Goal: Information Seeking & Learning: Learn about a topic

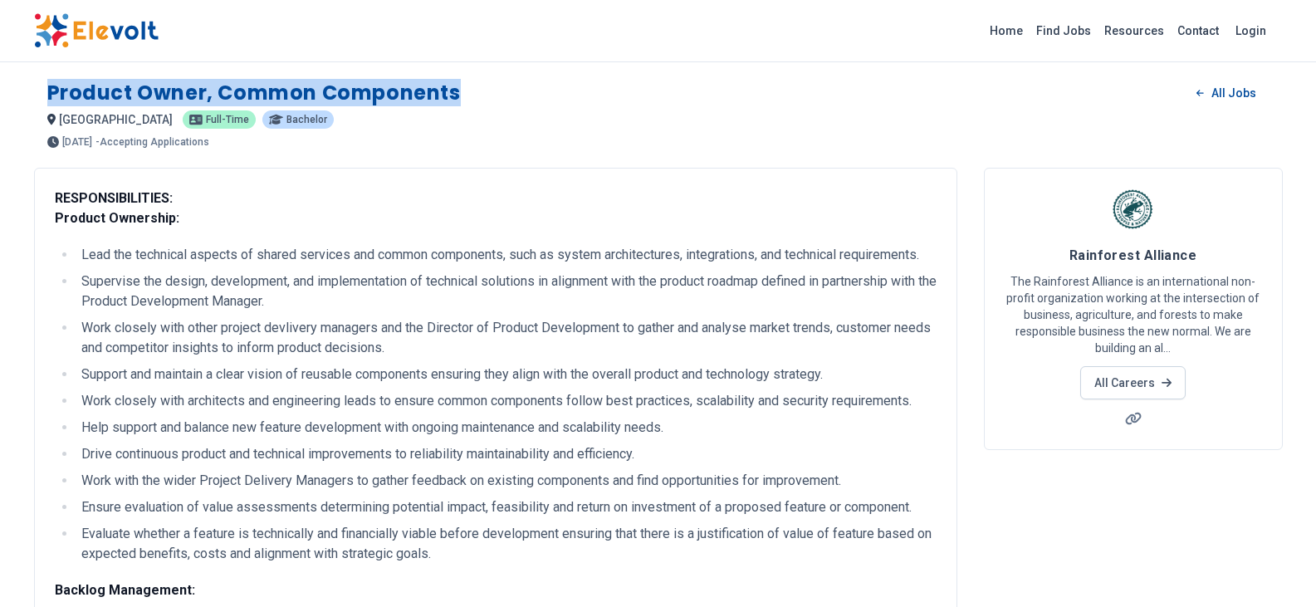
drag, startPoint x: 45, startPoint y: 90, endPoint x: 457, endPoint y: 96, distance: 411.9
click at [457, 96] on div "Product Owner, Common Components All Jobs [GEOGRAPHIC_DATA] KE [DEMOGRAPHIC_DAT…" at bounding box center [658, 106] width 1249 height 81
copy h1 "Product Owner, Common Components"
click at [266, 117] on div "[GEOGRAPHIC_DATA] KE Full-time Bachelor" at bounding box center [658, 120] width 1222 height 20
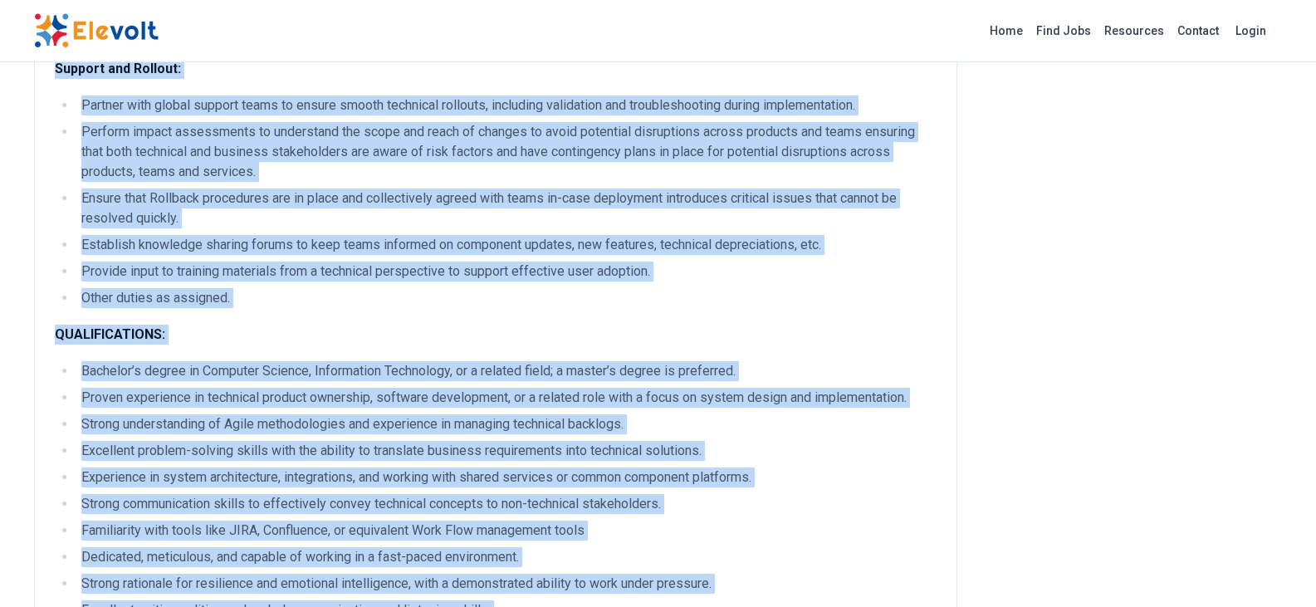
scroll to position [1866, 0]
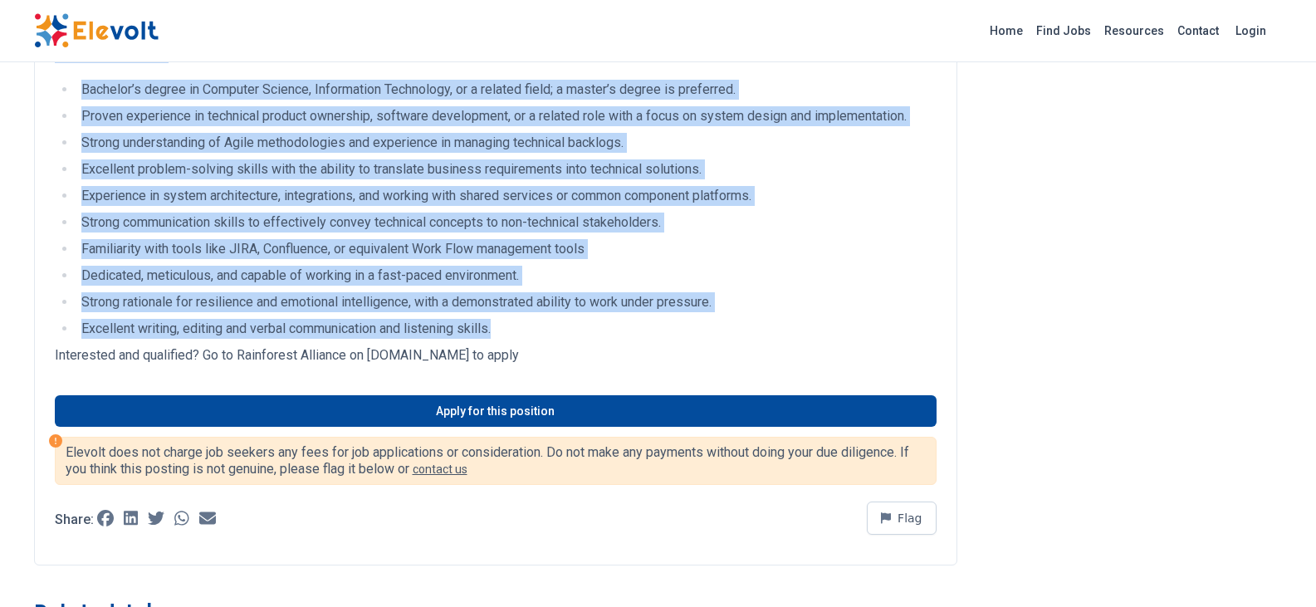
drag, startPoint x: 54, startPoint y: 198, endPoint x: 556, endPoint y: 318, distance: 515.6
copy div "RESPONSIBILITIES: Product Ownership: Lead the technical aspects of shared servi…"
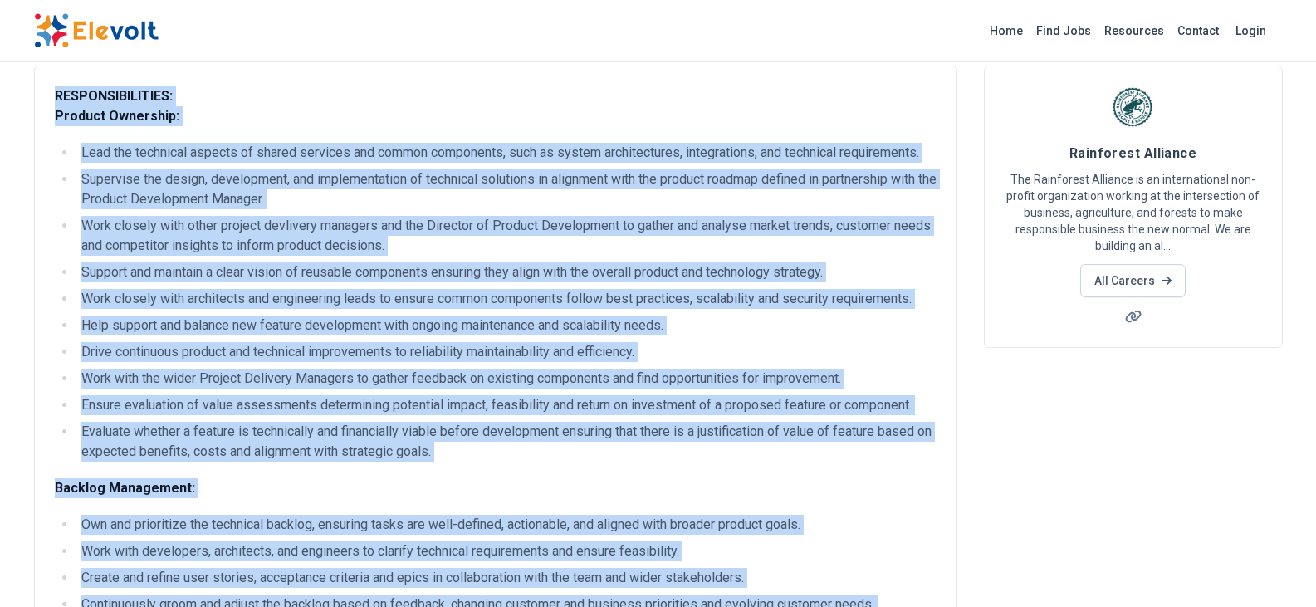
scroll to position [0, 0]
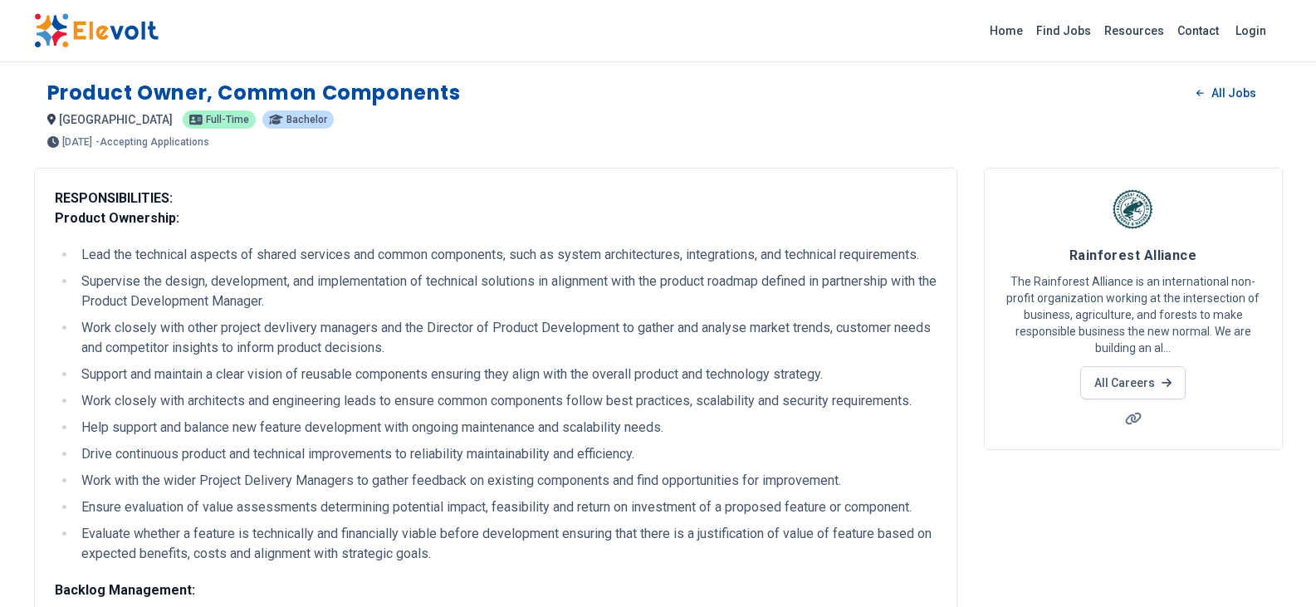
click at [482, 128] on div "[GEOGRAPHIC_DATA] KE Full-time Bachelor" at bounding box center [658, 120] width 1222 height 20
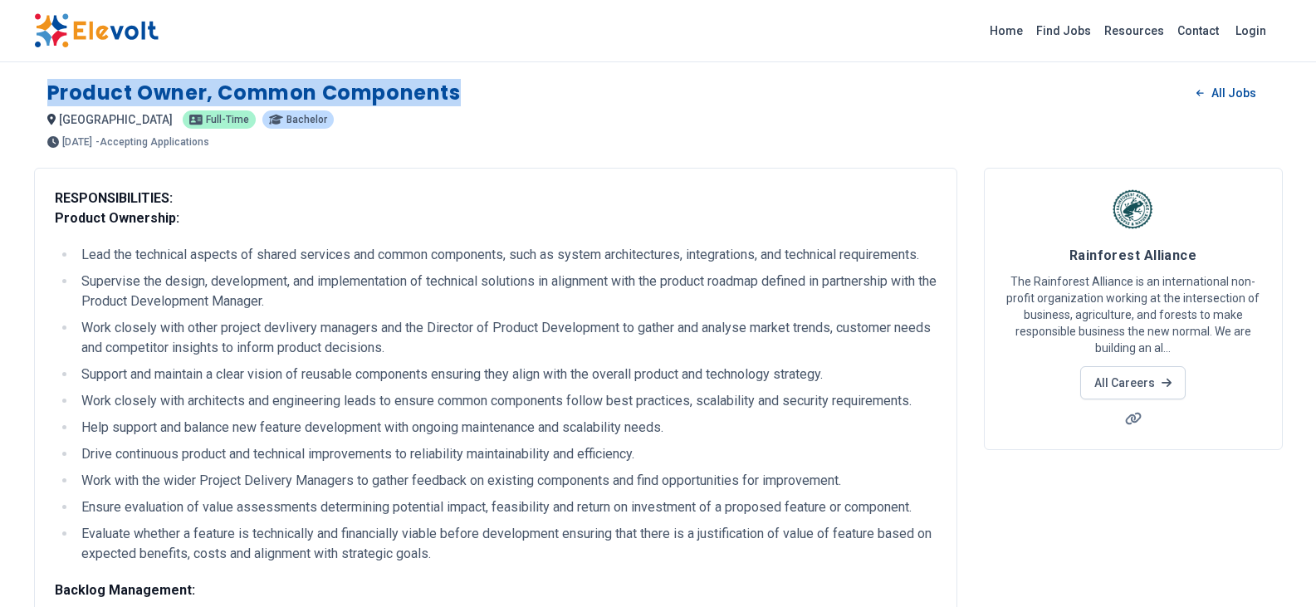
drag, startPoint x: 468, startPoint y: 91, endPoint x: 38, endPoint y: 98, distance: 429.4
click at [38, 98] on div "Product Owner, Common Components All Jobs [GEOGRAPHIC_DATA] KE [DEMOGRAPHIC_DAT…" at bounding box center [658, 106] width 1249 height 81
copy h1 "Product Owner, Common Components"
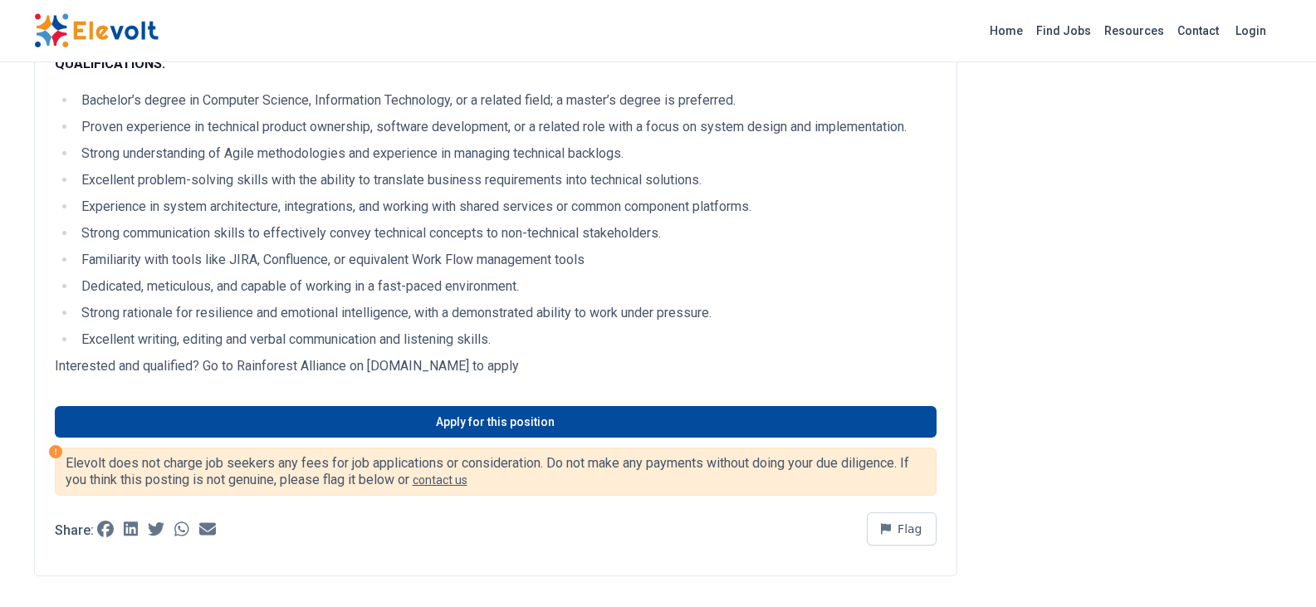
scroll to position [1827, 0]
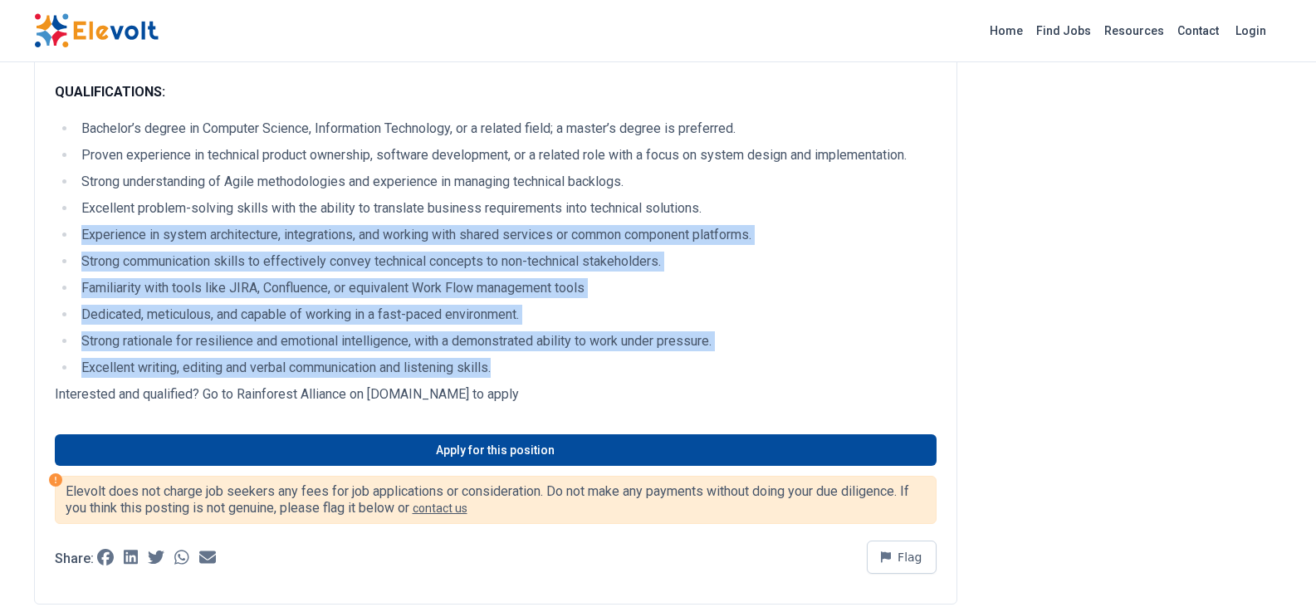
drag, startPoint x: 81, startPoint y: 232, endPoint x: 502, endPoint y: 365, distance: 442.3
click at [502, 365] on ul "Bachelor’s degree in Computer Science, Information Technology, or a related fie…" at bounding box center [496, 248] width 882 height 259
click at [541, 314] on li "Dedicated, meticulous, and capable of working in a fast-paced environment." at bounding box center [506, 315] width 860 height 20
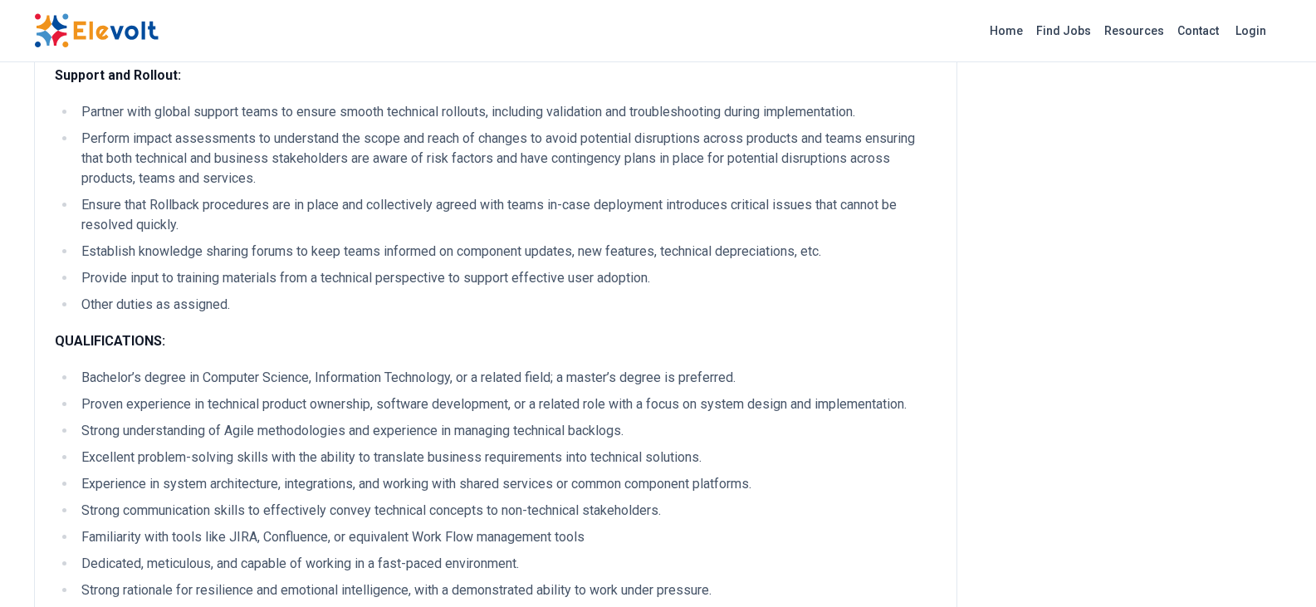
scroll to position [1744, 0]
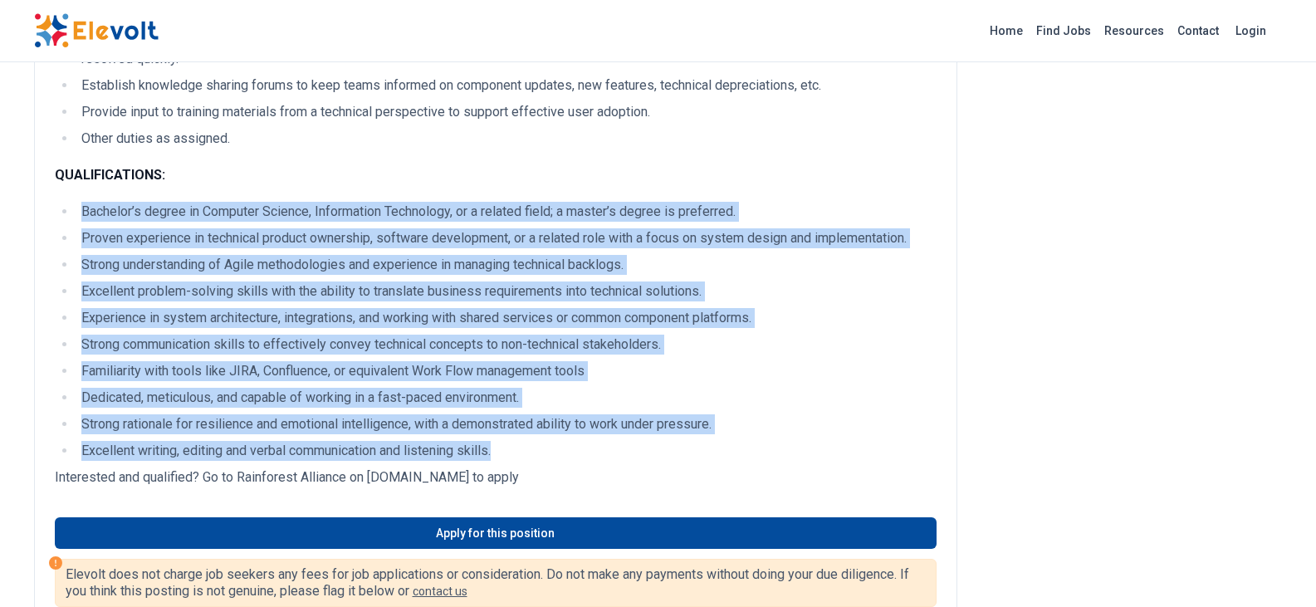
drag, startPoint x: 82, startPoint y: 209, endPoint x: 536, endPoint y: 451, distance: 514.5
click at [536, 451] on ul "Bachelor’s degree in Computer Science, Information Technology, or a related fie…" at bounding box center [496, 331] width 882 height 259
click at [0, 250] on div "Product Owner, Common Components All Jobs [GEOGRAPHIC_DATA] KE [DEMOGRAPHIC_DAT…" at bounding box center [658, 128] width 1316 height 3744
drag, startPoint x: 84, startPoint y: 209, endPoint x: 520, endPoint y: 448, distance: 496.9
click at [520, 448] on ul "Bachelor’s degree in Computer Science, Information Technology, or a related fie…" at bounding box center [496, 331] width 882 height 259
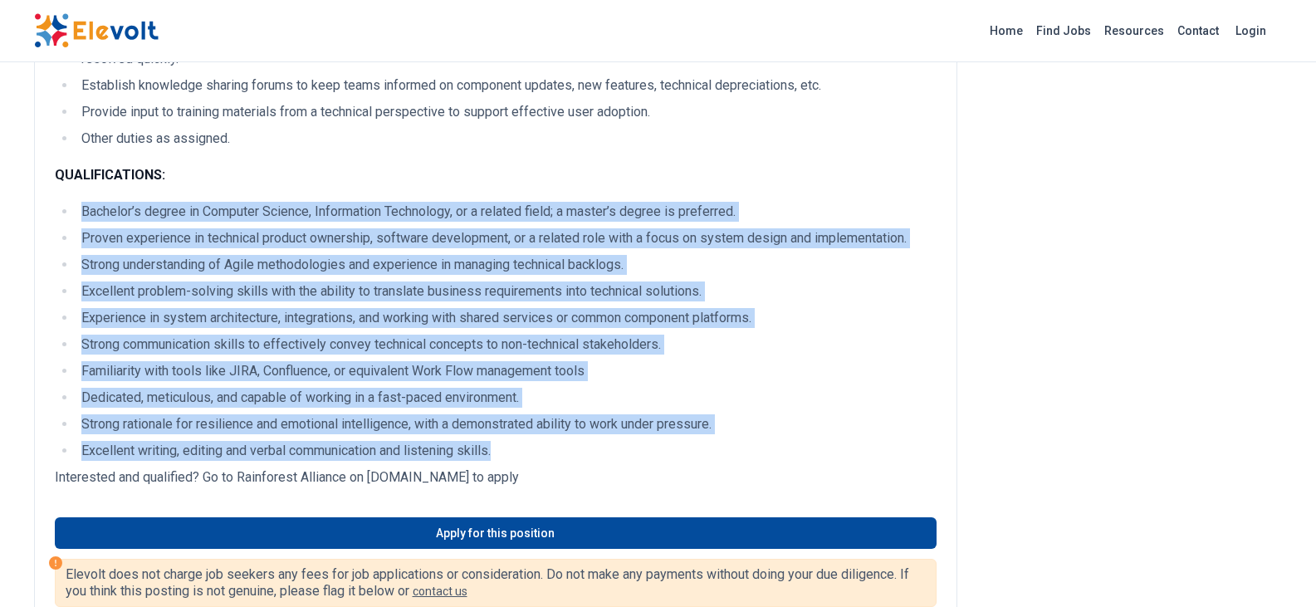
click at [2, 282] on div "Product Owner, Common Components All Jobs [GEOGRAPHIC_DATA] KE [DEMOGRAPHIC_DAT…" at bounding box center [658, 128] width 1316 height 3744
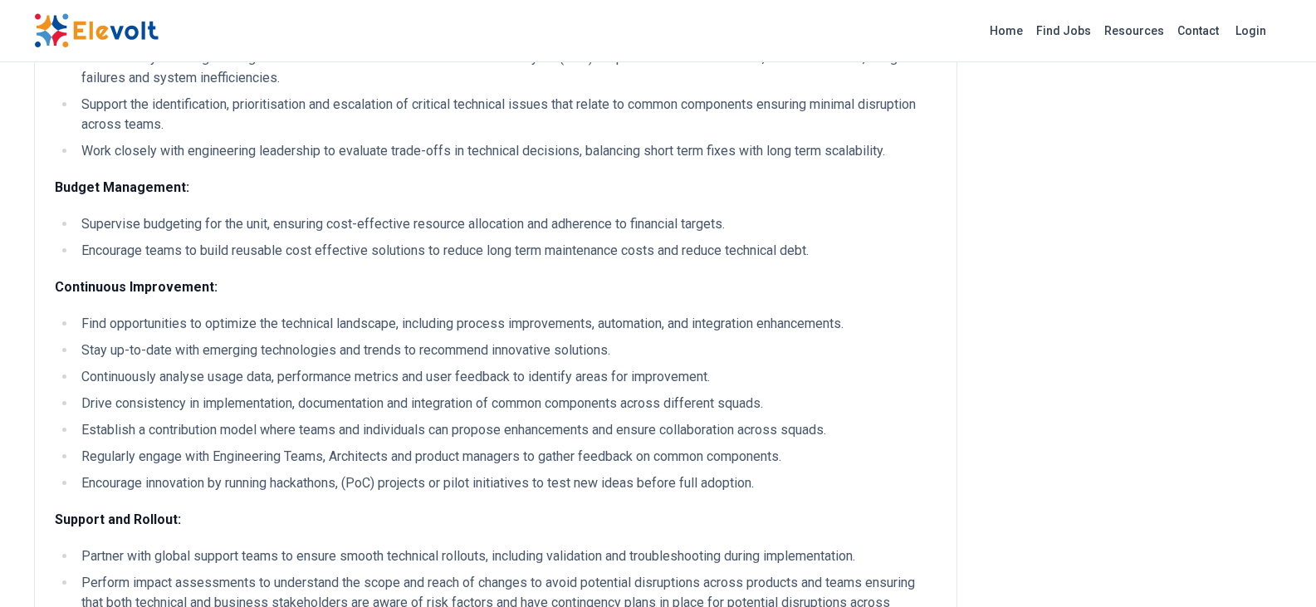
scroll to position [1163, 0]
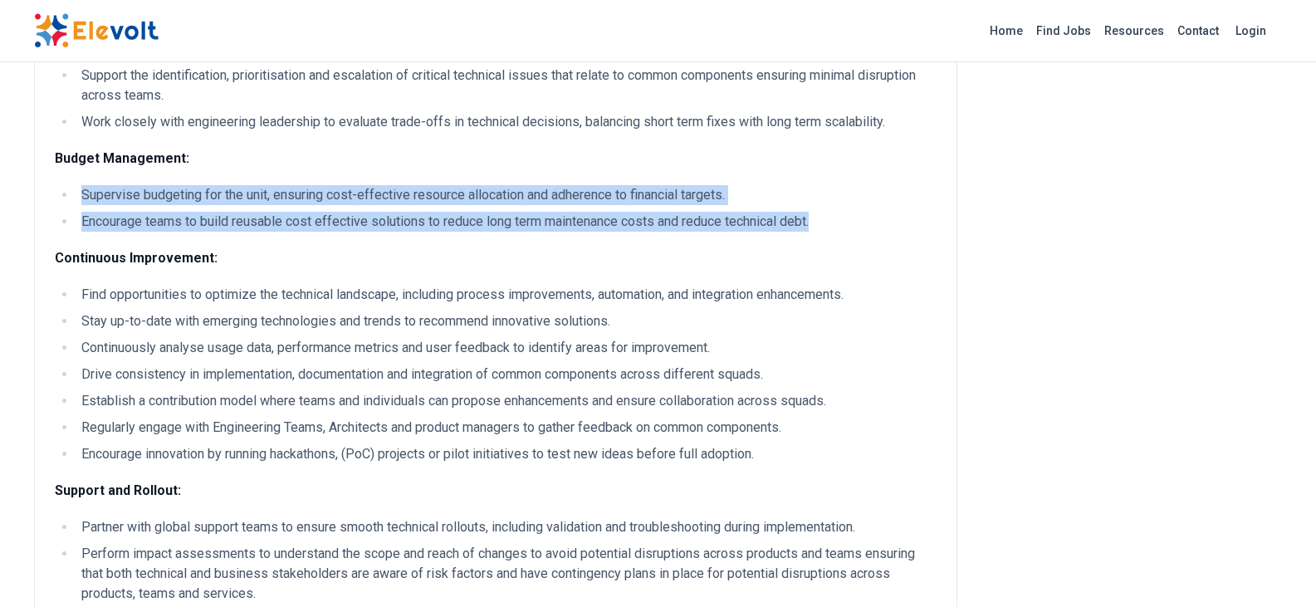
drag, startPoint x: 82, startPoint y: 190, endPoint x: 823, endPoint y: 213, distance: 741.1
click at [823, 213] on ul "Supervise budgeting for the unit, ensuring cost-effective resource allocation a…" at bounding box center [496, 208] width 882 height 47
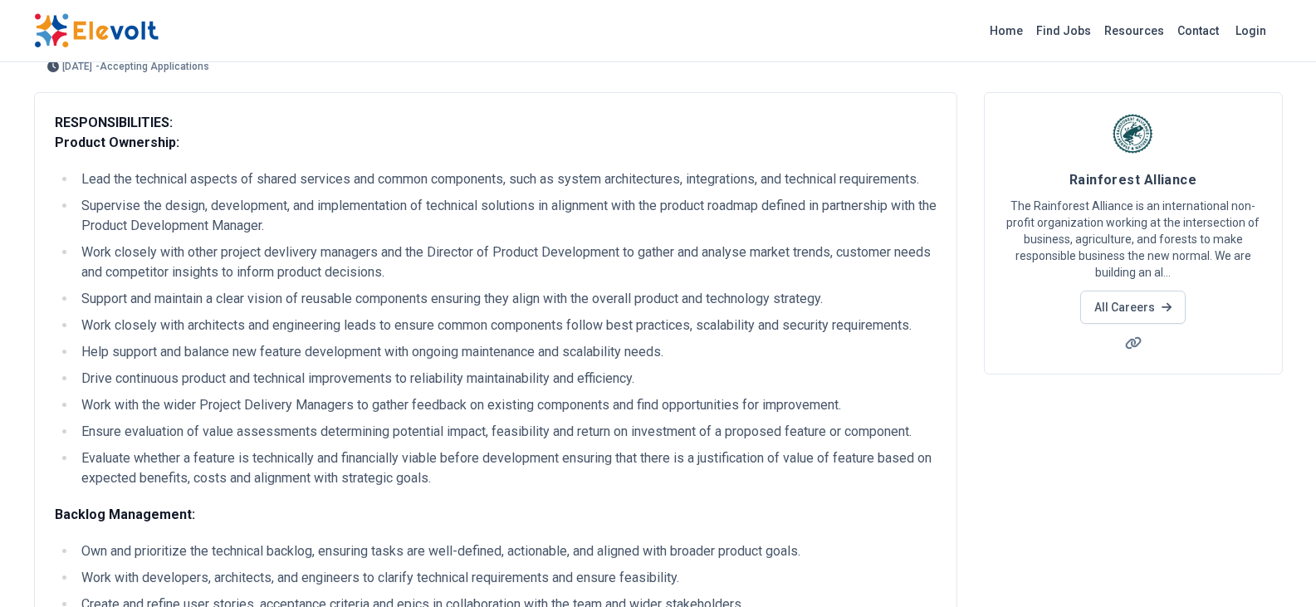
scroll to position [0, 0]
